Goal: Find specific page/section: Find specific page/section

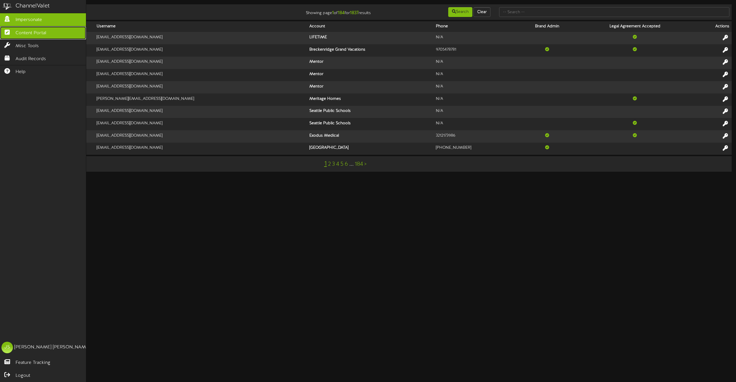
click at [25, 29] on link "Content Portal" at bounding box center [43, 32] width 86 height 13
